Goal: Information Seeking & Learning: Learn about a topic

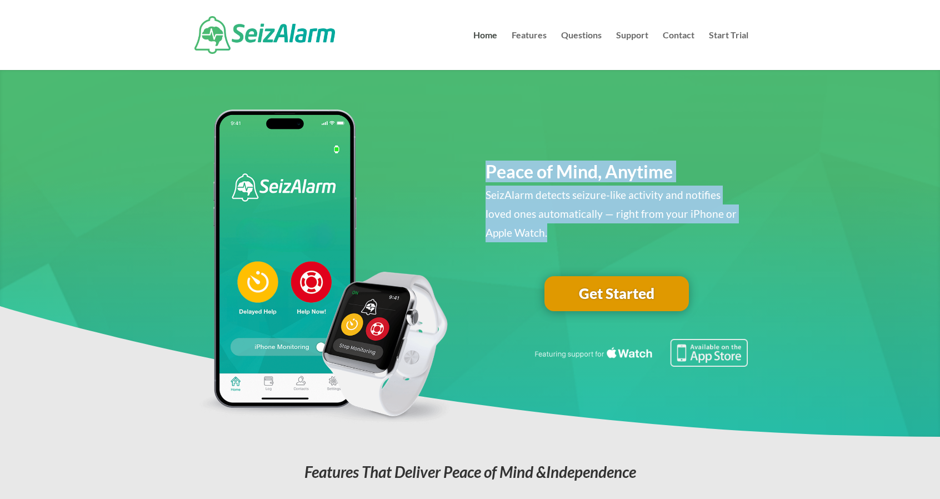
drag, startPoint x: 626, startPoint y: 214, endPoint x: 468, endPoint y: 164, distance: 166.0
click at [468, 164] on div "Peace of Mind, Anytime SeizAlarm detects seizure-like activity and notifies lov…" at bounding box center [470, 270] width 556 height 332
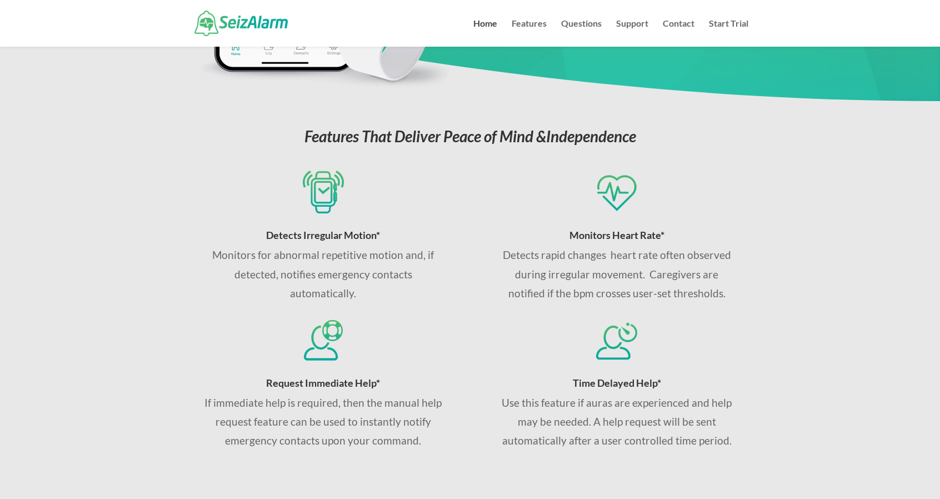
scroll to position [333, 0]
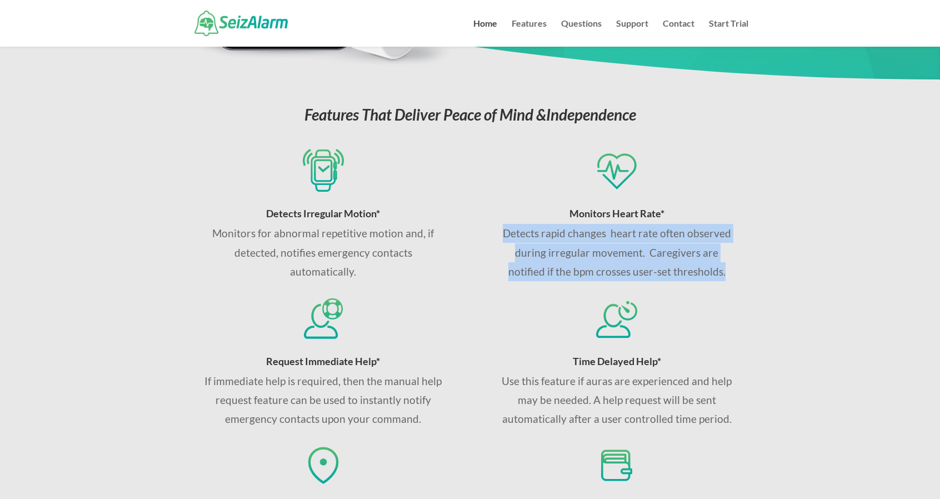
drag, startPoint x: 501, startPoint y: 232, endPoint x: 738, endPoint y: 269, distance: 239.6
click at [738, 269] on div "Monitors Heart Rate* Detects rapid changes heart rate often observed during irr…" at bounding box center [616, 215] width 263 height 132
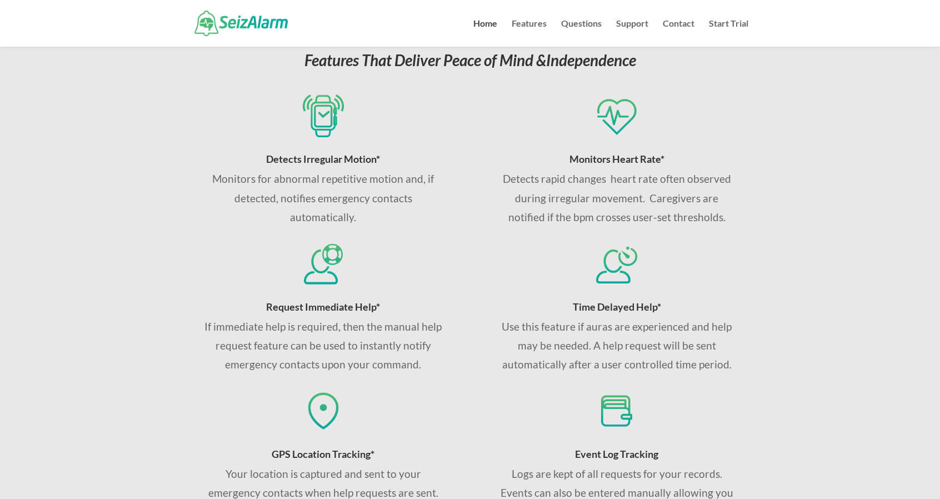
scroll to position [611, 0]
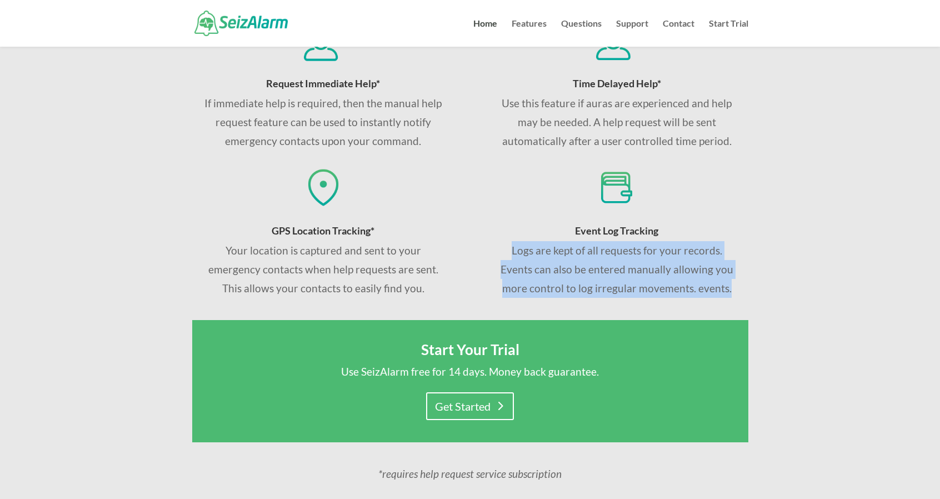
drag, startPoint x: 510, startPoint y: 248, endPoint x: 751, endPoint y: 307, distance: 247.6
click at [751, 307] on div "Features That Deliver Peace of Mind & Independence Detects Irregular Motion* Mo…" at bounding box center [470, 219] width 940 height 834
drag, startPoint x: 748, startPoint y: 297, endPoint x: 523, endPoint y: 257, distance: 227.9
click at [523, 257] on div "Event Log Tracking Logs are kept of all requests for your records. Events can a…" at bounding box center [616, 232] width 263 height 132
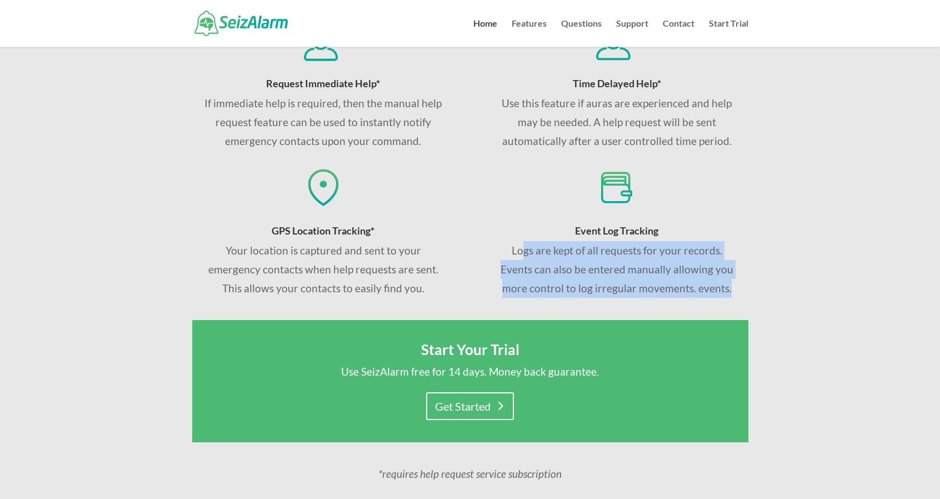
click at [522, 257] on p "Logs are kept of all requests for your records. Events can also be entered manu…" at bounding box center [617, 269] width 238 height 57
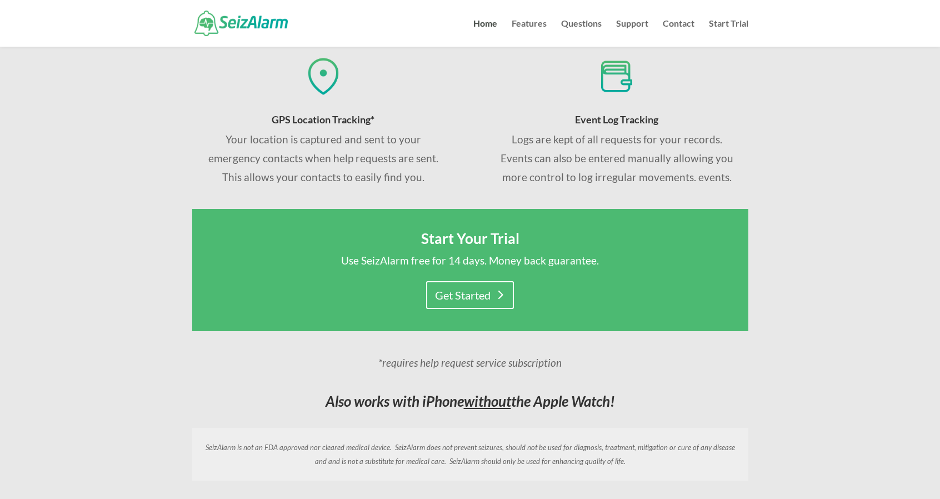
scroll to position [889, 0]
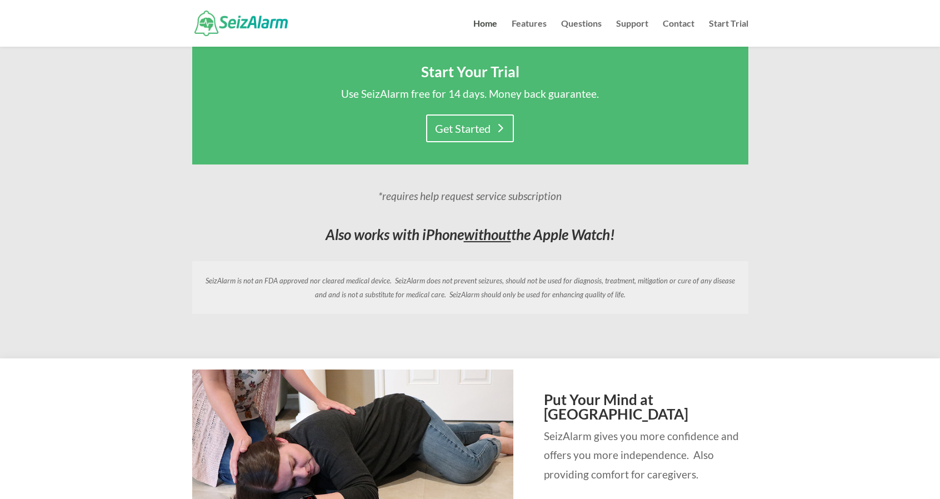
drag, startPoint x: 393, startPoint y: 232, endPoint x: 643, endPoint y: 238, distance: 250.0
click at [643, 238] on h3 "Also works with iPhone without the Apple Watch!" at bounding box center [470, 237] width 556 height 20
drag, startPoint x: 590, startPoint y: 238, endPoint x: 334, endPoint y: 235, distance: 256.1
click at [334, 235] on h3 "Also works with iPhone without the Apple Watch!" at bounding box center [470, 237] width 556 height 20
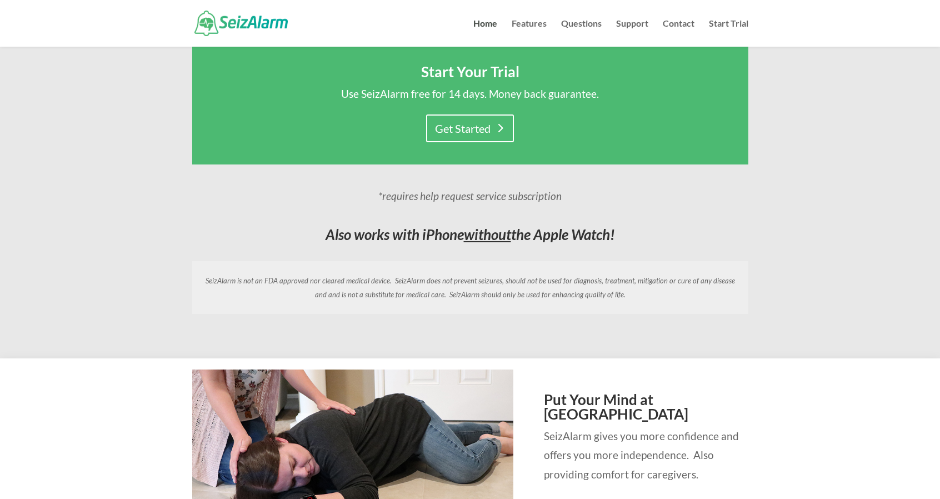
click at [334, 235] on em "Also works with iPhone without the Apple Watch!" at bounding box center [470, 235] width 289 height 18
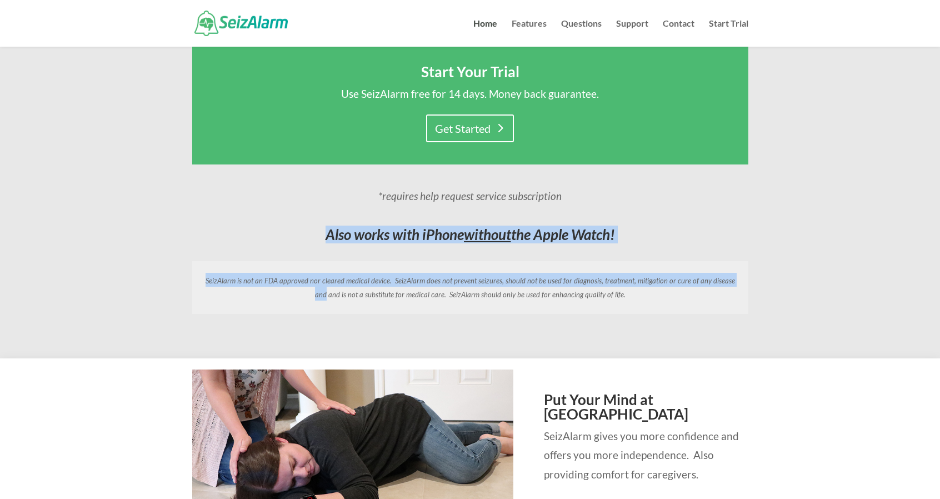
drag, startPoint x: 311, startPoint y: 235, endPoint x: 755, endPoint y: 248, distance: 444.6
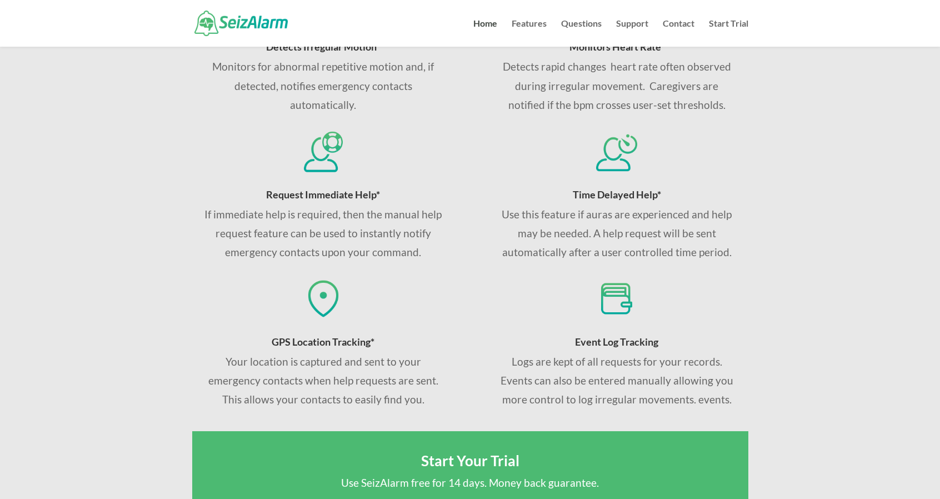
scroll to position [0, 0]
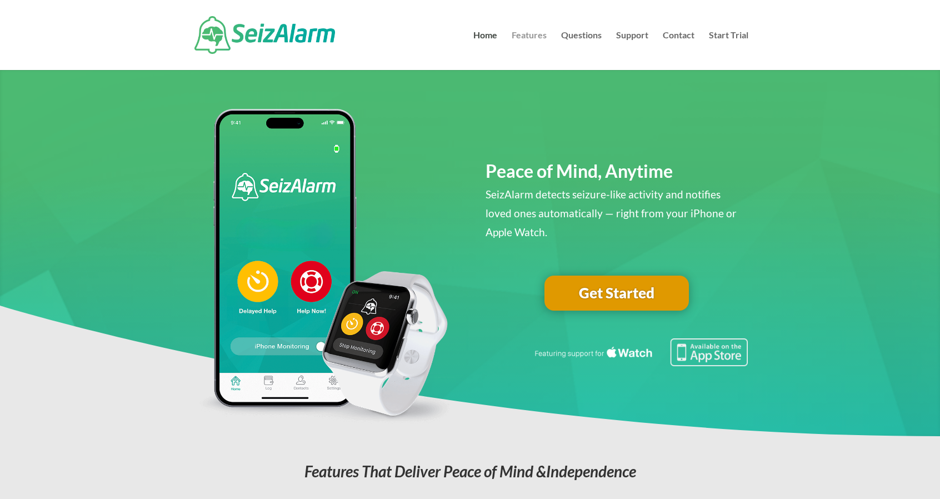
click at [521, 35] on link "Features" at bounding box center [529, 50] width 35 height 39
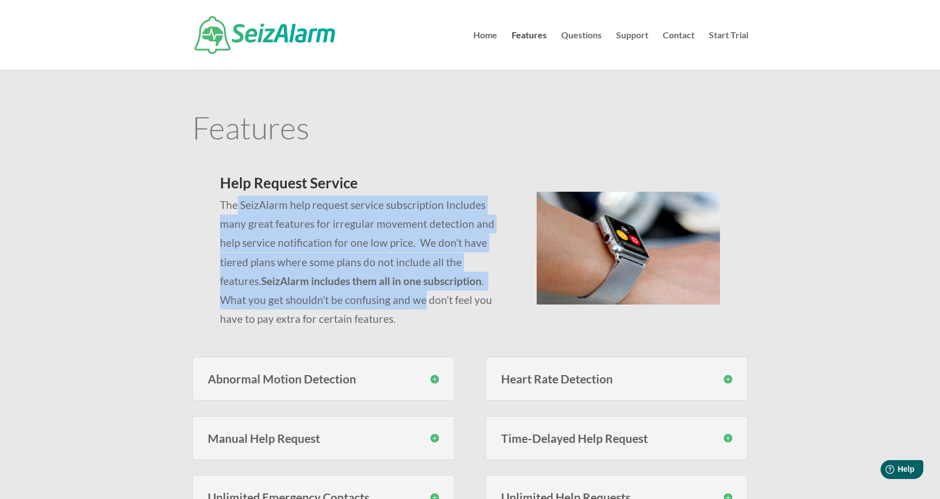
drag, startPoint x: 263, startPoint y: 217, endPoint x: 355, endPoint y: 298, distance: 122.8
click at [355, 298] on p "The SeizAlarm help request service subscription Includes many great features fo…" at bounding box center [364, 262] width 289 height 133
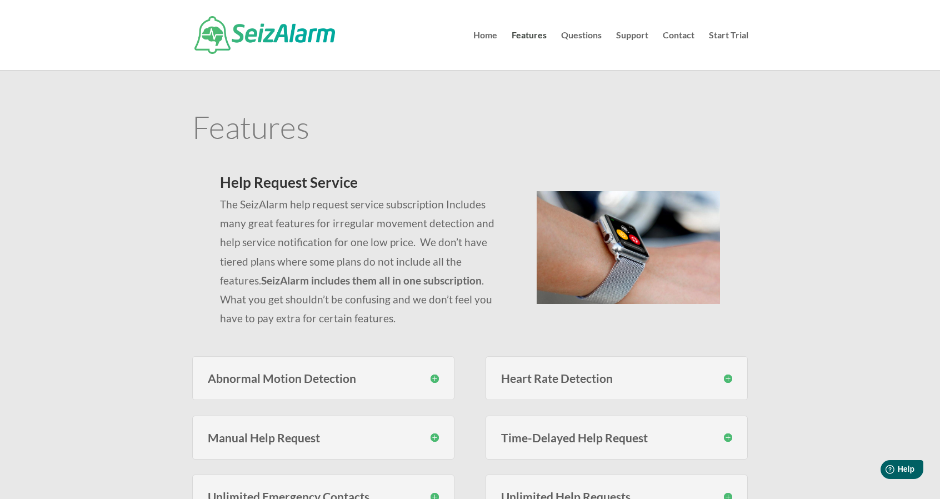
click at [570, 28] on div at bounding box center [470, 35] width 556 height 70
click at [578, 37] on link "Questions" at bounding box center [581, 50] width 41 height 39
